Goal: Task Accomplishment & Management: Manage account settings

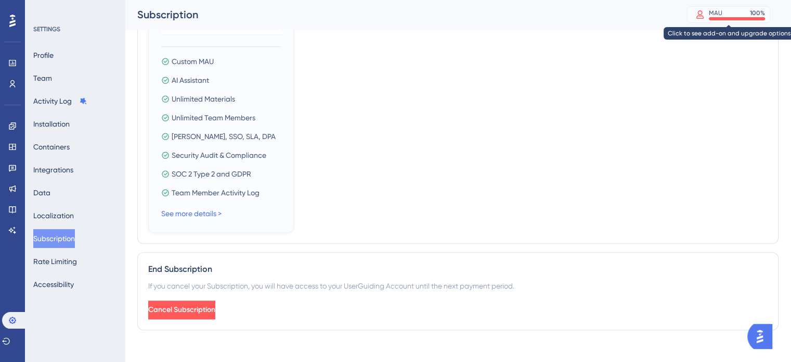
click at [737, 16] on div "MAU 100 %" at bounding box center [737, 13] width 56 height 8
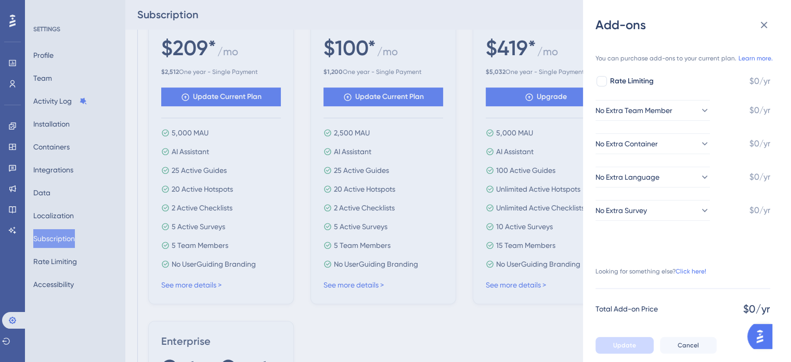
scroll to position [422, 0]
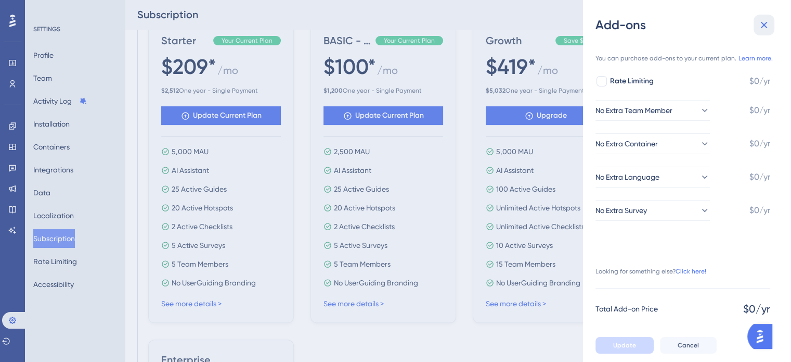
click at [762, 21] on icon at bounding box center [764, 25] width 12 height 12
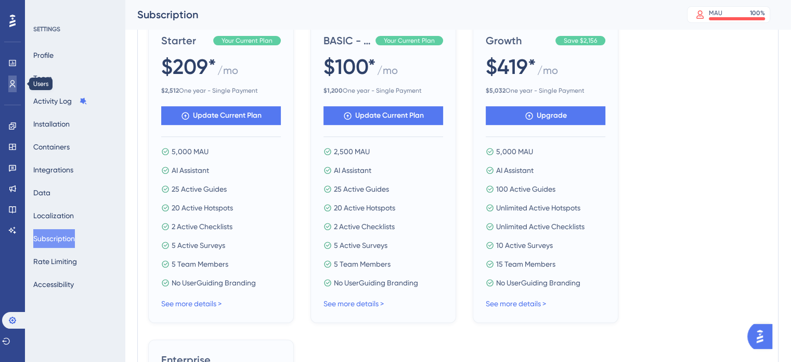
click at [13, 79] on link at bounding box center [12, 83] width 8 height 17
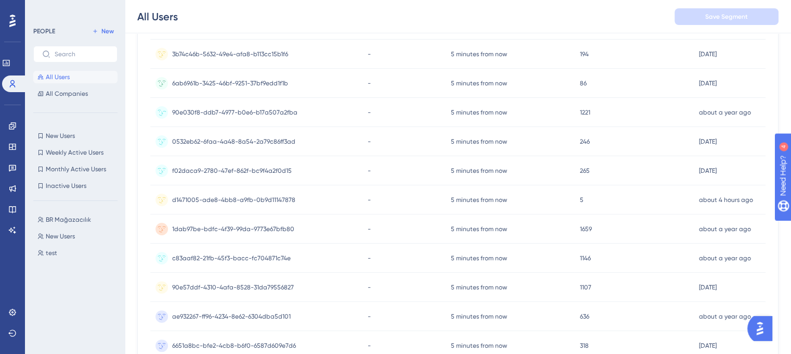
scroll to position [274, 0]
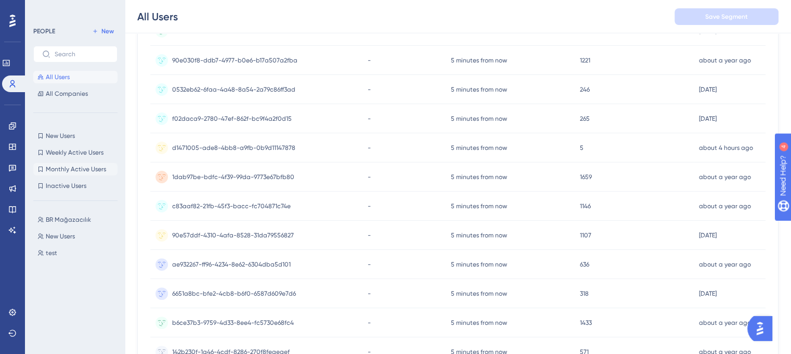
click at [92, 163] on button "Monthly Active Users Monthly Active Users" at bounding box center [75, 169] width 84 height 12
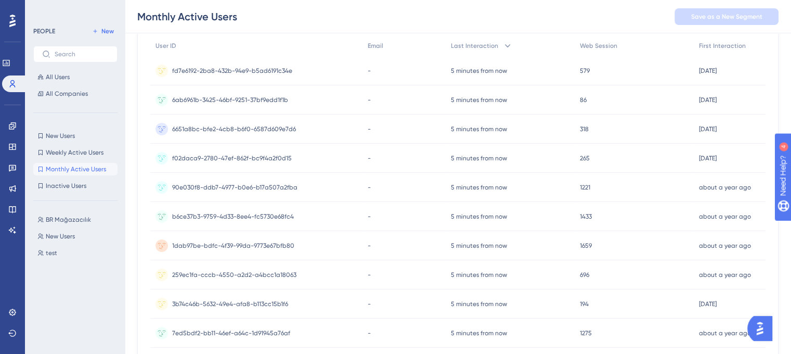
scroll to position [0, 0]
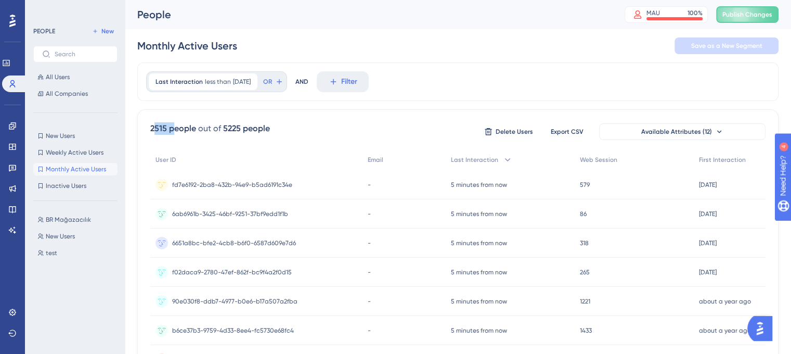
drag, startPoint x: 156, startPoint y: 131, endPoint x: 175, endPoint y: 127, distance: 19.5
click at [175, 127] on div "2515 people" at bounding box center [173, 128] width 46 height 12
